Goal: Obtain resource: Obtain resource

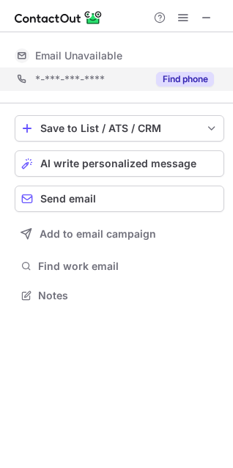
scroll to position [328, 233]
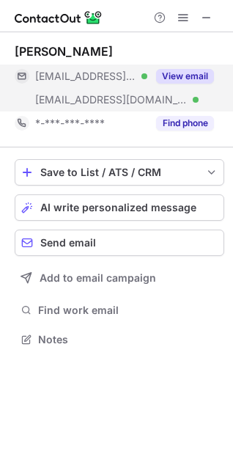
click at [166, 75] on button "View email" at bounding box center [185, 76] width 58 height 15
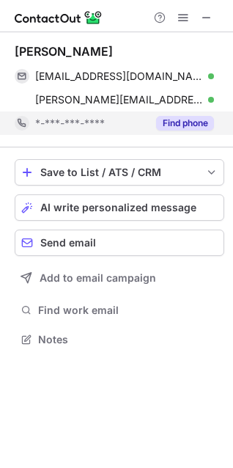
click at [188, 123] on button "Find phone" at bounding box center [185, 123] width 58 height 15
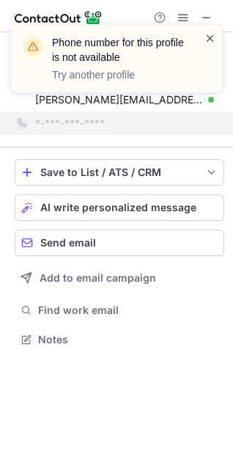
click at [207, 38] on span at bounding box center [210, 38] width 12 height 15
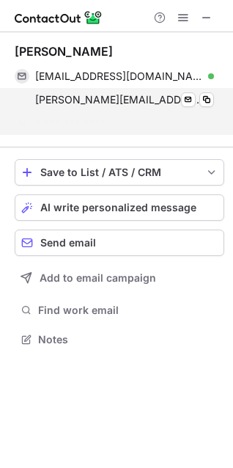
scroll to position [305, 233]
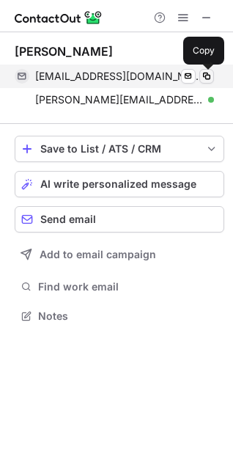
click at [203, 75] on span at bounding box center [207, 76] width 12 height 12
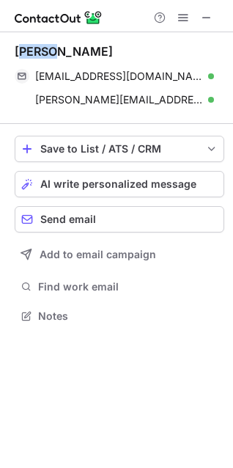
drag, startPoint x: 53, startPoint y: 48, endPoint x: 19, endPoint y: 49, distance: 34.5
click at [19, 49] on div "Russell Pyman" at bounding box center [64, 51] width 98 height 15
drag, startPoint x: 54, startPoint y: 50, endPoint x: 15, endPoint y: 52, distance: 38.9
click at [15, 52] on div "Russell Pyman" at bounding box center [64, 51] width 98 height 15
copy div "Russell"
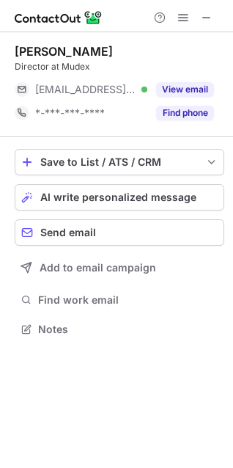
scroll to position [318, 233]
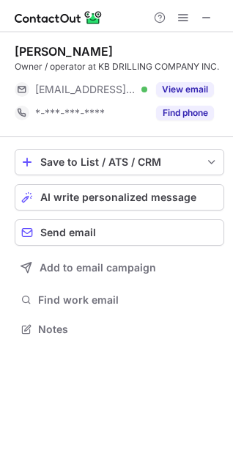
scroll to position [318, 233]
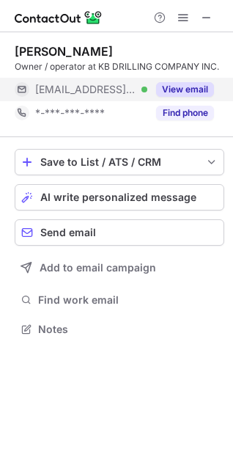
click at [175, 89] on button "View email" at bounding box center [185, 89] width 58 height 15
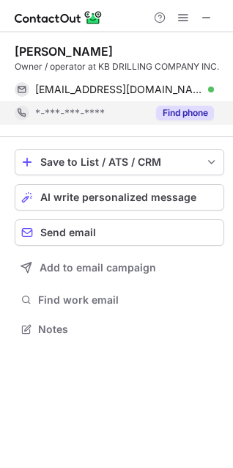
click at [196, 106] on button "Find phone" at bounding box center [185, 113] width 58 height 15
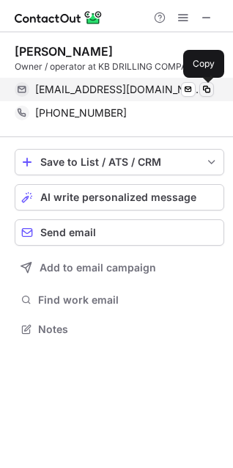
click at [212, 86] on span at bounding box center [207, 90] width 12 height 12
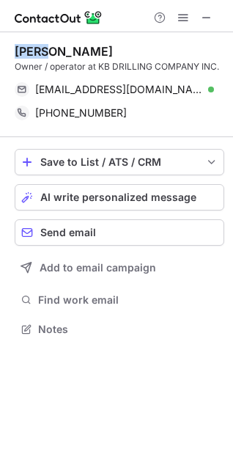
drag, startPoint x: 42, startPoint y: 50, endPoint x: 8, endPoint y: 51, distance: 33.7
click at [8, 51] on div "Terry Kirkness Owner / operator at KB DRILLING COMPANY INC. terrykirkness@kbdri…" at bounding box center [116, 191] width 233 height 319
copy div "Terry"
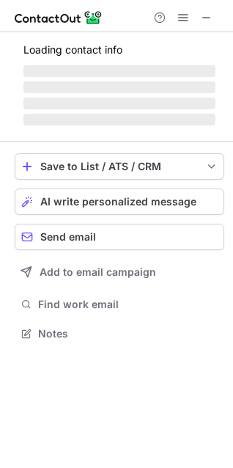
scroll to position [7, 7]
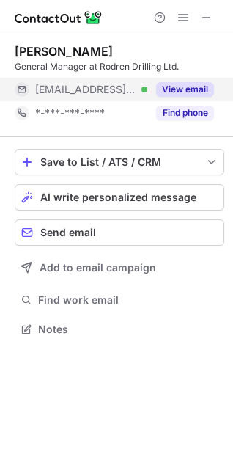
click at [193, 88] on button "View email" at bounding box center [185, 89] width 58 height 15
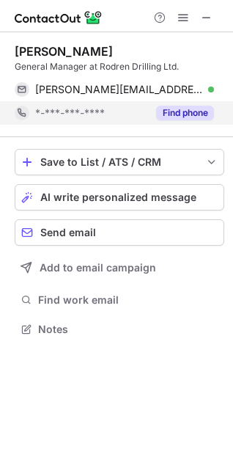
click at [193, 109] on button "Find phone" at bounding box center [185, 113] width 58 height 15
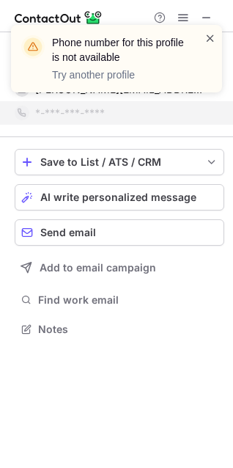
click at [207, 38] on span at bounding box center [210, 38] width 12 height 15
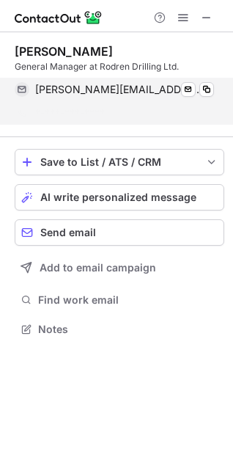
scroll to position [295, 233]
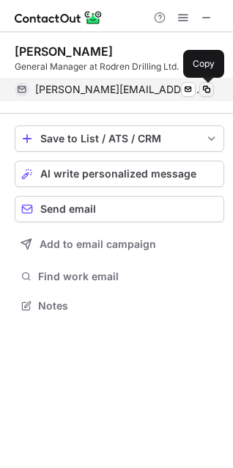
click at [206, 88] on span at bounding box center [207, 90] width 12 height 12
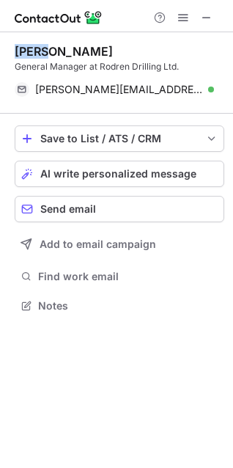
drag, startPoint x: 39, startPoint y: 49, endPoint x: 9, endPoint y: 51, distance: 30.1
click at [9, 51] on div "Denis Desrosiers General Manager at Rodren Drilling Ltd. denis@rodrendrilling.c…" at bounding box center [116, 179] width 233 height 295
copy div "Denis"
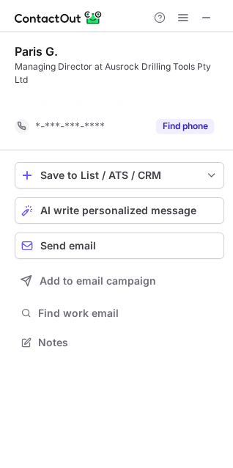
scroll to position [308, 233]
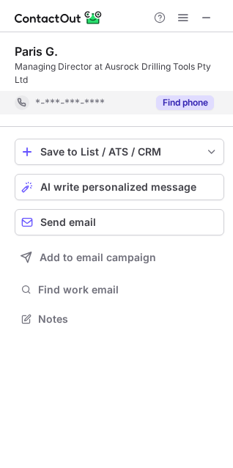
click at [188, 103] on button "Find phone" at bounding box center [185, 102] width 58 height 15
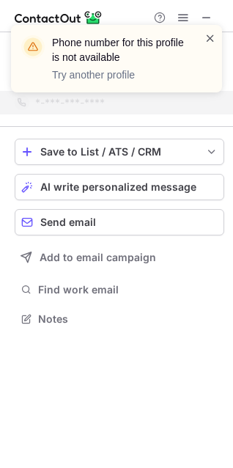
click at [211, 40] on span at bounding box center [210, 38] width 12 height 15
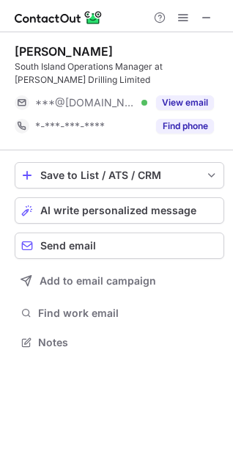
scroll to position [331, 233]
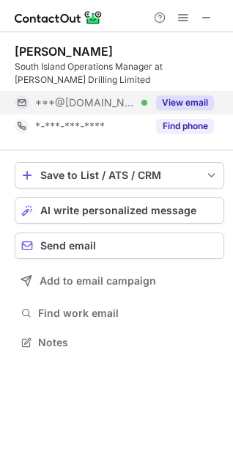
click at [183, 101] on button "View email" at bounding box center [185, 102] width 58 height 15
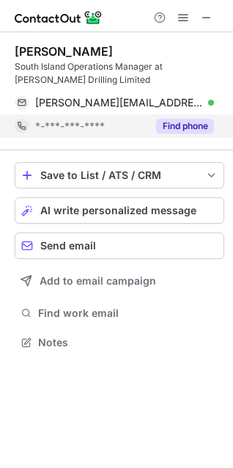
click at [181, 121] on button "Find phone" at bounding box center [185, 126] width 58 height 15
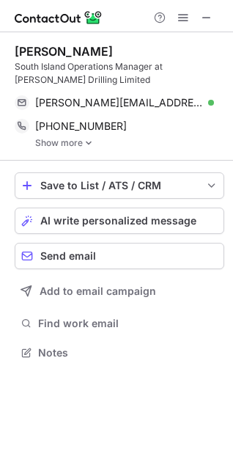
click at [93, 144] on link "Show more" at bounding box center [129, 143] width 189 height 10
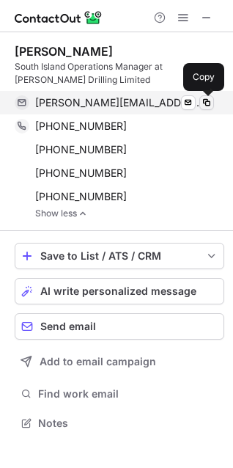
click at [207, 99] on span at bounding box center [207, 103] width 12 height 12
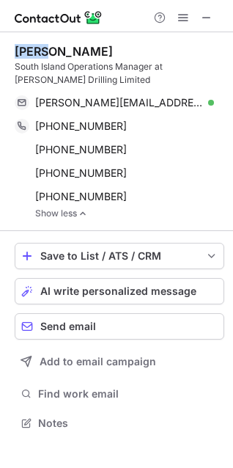
drag, startPoint x: 43, startPoint y: 50, endPoint x: 5, endPoint y: 51, distance: 38.1
click at [5, 51] on div "Chris Carter South Island Operations Manager at Alton Drilling Limited chris.ca…" at bounding box center [116, 238] width 233 height 413
copy div "Chris"
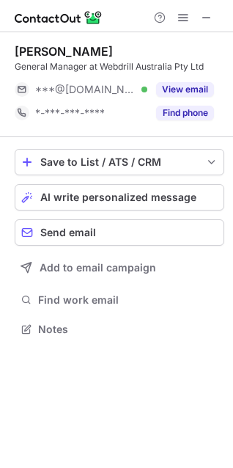
scroll to position [7, 7]
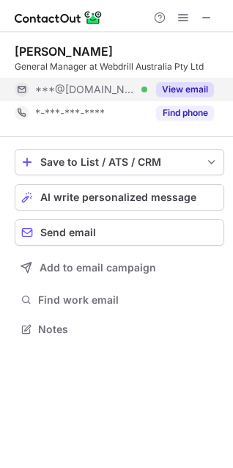
click at [179, 84] on button "View email" at bounding box center [185, 89] width 58 height 15
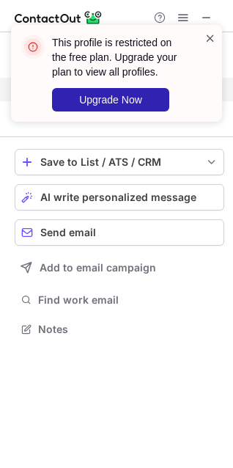
click at [205, 38] on span at bounding box center [210, 38] width 12 height 15
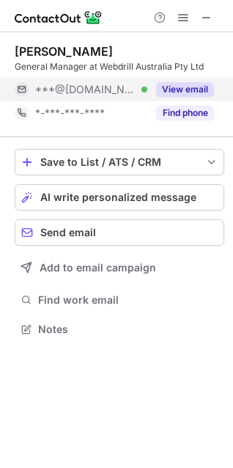
click at [190, 111] on div "This profile is restricted on the free plan. Upgrade your plan to view all prof…" at bounding box center [126, 73] width 148 height 76
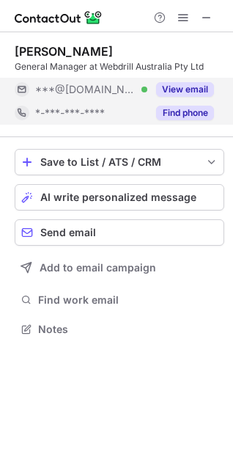
click at [183, 110] on button "Find phone" at bounding box center [185, 113] width 58 height 15
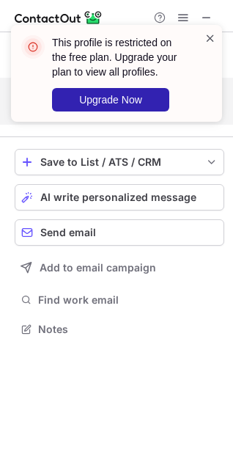
click at [210, 34] on span at bounding box center [210, 38] width 12 height 15
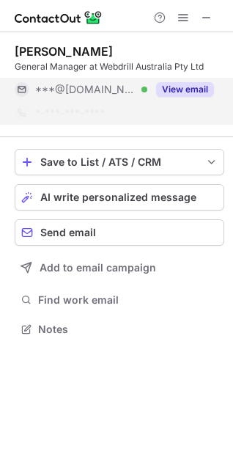
click at [203, 15] on div "This profile is restricted on the free plan. Upgrade your plan to view all prof…" at bounding box center [116, 79] width 234 height 138
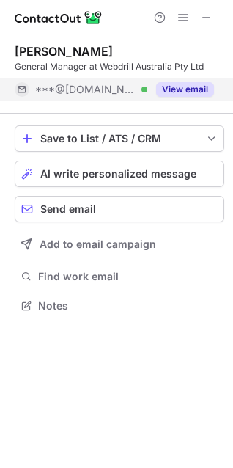
click at [202, 18] on span at bounding box center [207, 18] width 12 height 12
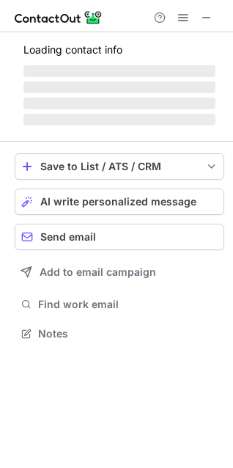
scroll to position [331, 233]
